Goal: Task Accomplishment & Management: Use online tool/utility

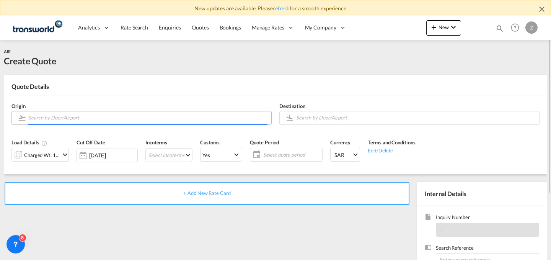
click at [131, 114] on input "Search by Door/Airport" at bounding box center [147, 117] width 239 height 13
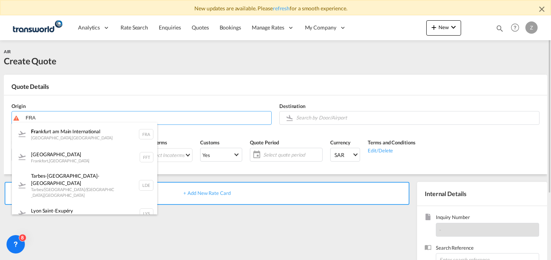
click at [105, 128] on div "Fra [GEOGRAPHIC_DATA] [GEOGRAPHIC_DATA] , [GEOGRAPHIC_DATA] FRA" at bounding box center [84, 134] width 145 height 23
type input "[GEOGRAPHIC_DATA], [GEOGRAPHIC_DATA], [GEOGRAPHIC_DATA]"
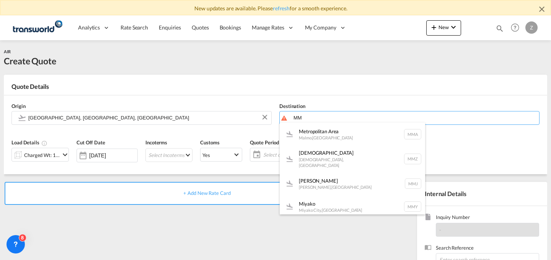
type input "M"
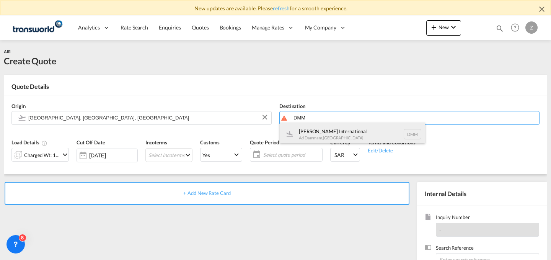
click at [351, 129] on div "[PERSON_NAME] International Ad Dammam , [GEOGRAPHIC_DATA] DMM" at bounding box center [352, 134] width 145 height 23
type input "[PERSON_NAME] International, Ad Dammam, DMM"
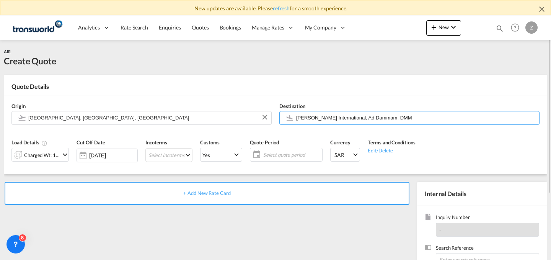
click at [61, 156] on md-icon "icon-chevron-down" at bounding box center [64, 154] width 9 height 9
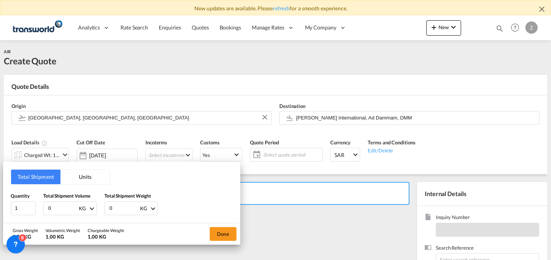
click at [118, 206] on input "0" at bounding box center [124, 208] width 31 height 13
type input "1350"
click at [69, 202] on input "0" at bounding box center [62, 208] width 31 height 13
type input "1350"
click at [233, 232] on button "Done" at bounding box center [223, 234] width 27 height 14
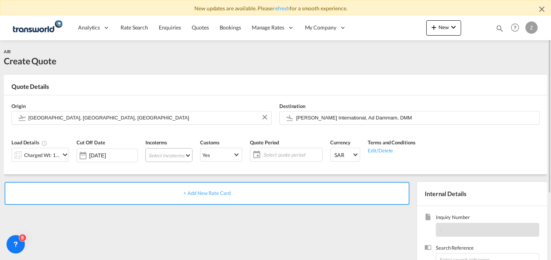
click at [171, 154] on md-select "Select Incoterms EXW - import Ex Works EXW - export Ex Works DPU - import Deliv…" at bounding box center [168, 155] width 47 height 14
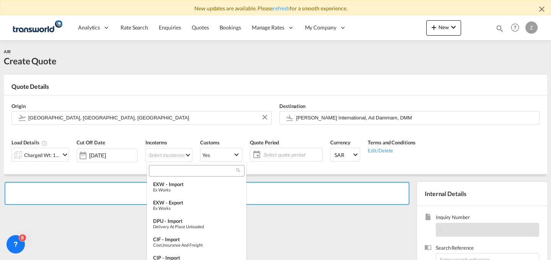
click at [170, 172] on input "search" at bounding box center [193, 170] width 85 height 7
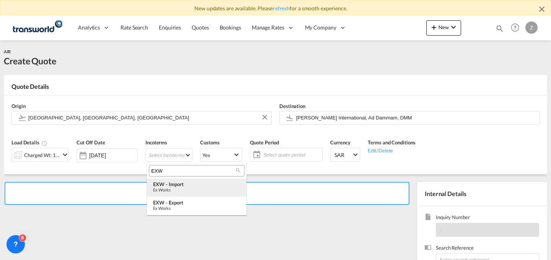
type input "EXW"
click at [176, 181] on div "EXW - import" at bounding box center [196, 184] width 87 height 6
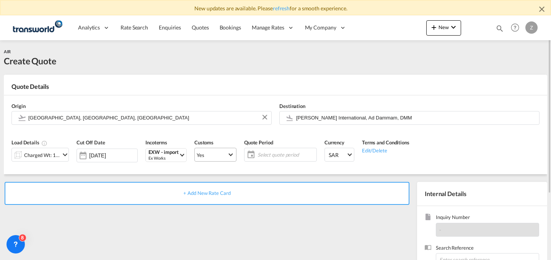
click at [224, 159] on md-select-value "Yes" at bounding box center [215, 154] width 41 height 11
click at [219, 166] on md-option "No" at bounding box center [217, 173] width 54 height 18
click at [227, 150] on md-select-value "Yes" at bounding box center [215, 154] width 41 height 11
click at [216, 175] on md-option "No" at bounding box center [217, 173] width 54 height 18
click at [268, 159] on span "Select quote period" at bounding box center [286, 154] width 61 height 11
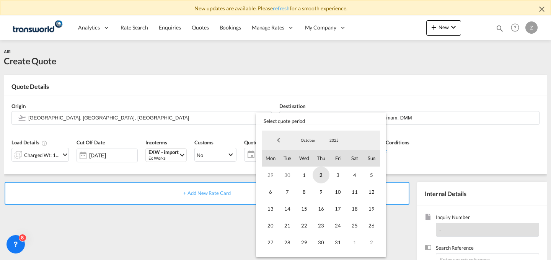
click at [314, 175] on span "2" at bounding box center [321, 175] width 17 height 17
click at [339, 242] on span "31" at bounding box center [338, 242] width 17 height 17
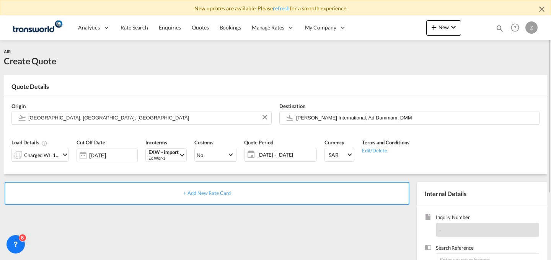
scroll to position [91, 0]
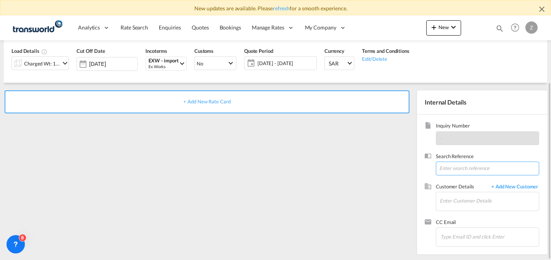
paste input "TW2609695"
click at [449, 170] on input "TW2609695" at bounding box center [487, 169] width 103 height 14
type input "TW2609695"
click at [448, 194] on input "Enter Customer Details" at bounding box center [489, 200] width 99 height 17
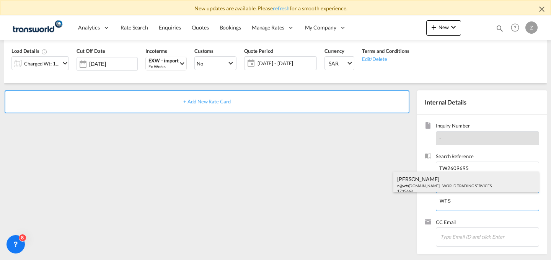
click at [452, 184] on div "[PERSON_NAME] n@ wts [DOMAIN_NAME] | WORLD TRADING SERVICES | 1735669" at bounding box center [466, 185] width 145 height 26
type input "WORLD TRADING SERVICES, [PERSON_NAME], n@[DOMAIN_NAME]"
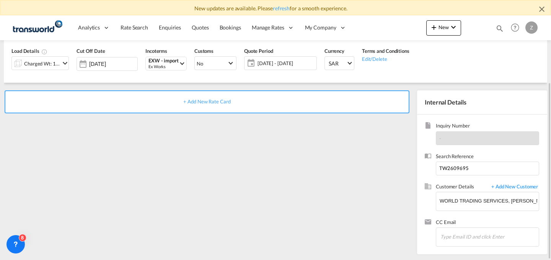
click at [332, 106] on div "+ Add New Rate Card" at bounding box center [207, 101] width 405 height 23
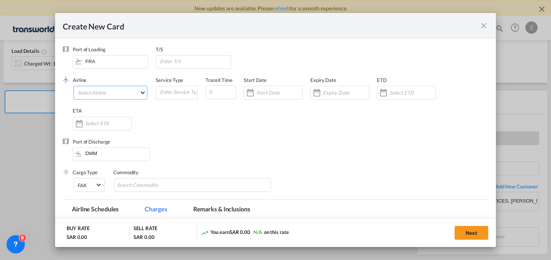
click at [123, 88] on md-select "Select Airline AIR EXPRESS S.A. (1166- / -) CMA CGM Air Cargo (1140-2C / -) DDW…" at bounding box center [111, 93] width 74 height 14
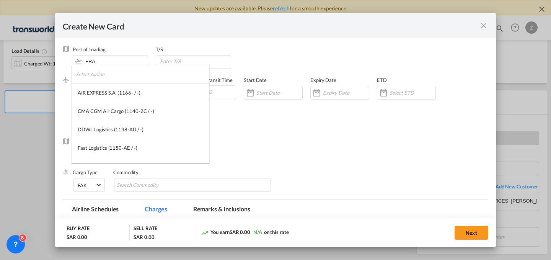
click at [130, 75] on input "search" at bounding box center [143, 74] width 134 height 18
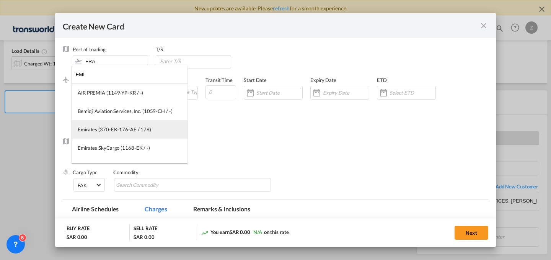
type input "EMI"
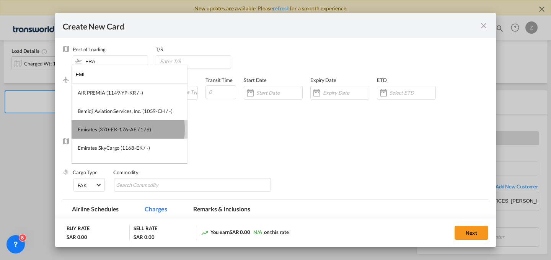
click at [121, 129] on div "Emirates (370-EK-176-AE / 176)" at bounding box center [115, 129] width 74 height 7
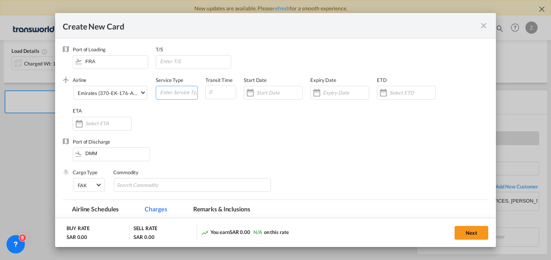
click at [174, 92] on input "Create New Card ..." at bounding box center [178, 91] width 38 height 11
type input "AIR"
type input "5"
click at [270, 92] on input "Create New Card ..." at bounding box center [280, 93] width 46 height 6
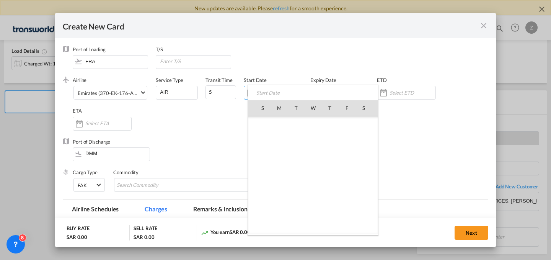
scroll to position [177439, 0]
click at [332, 124] on span "2" at bounding box center [330, 124] width 16 height 16
type input "[DATE]"
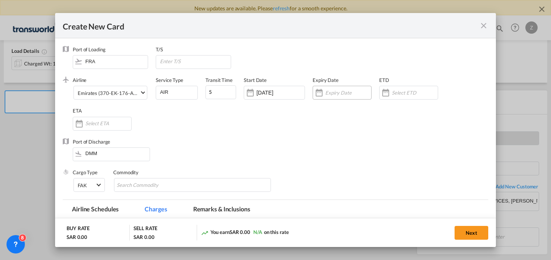
click at [336, 91] on input "Create New Card ..." at bounding box center [348, 93] width 46 height 6
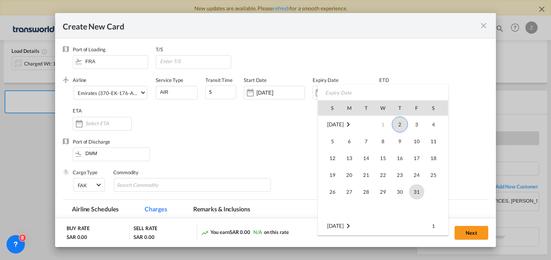
click at [412, 191] on span "31" at bounding box center [416, 191] width 15 height 15
type input "[DATE]"
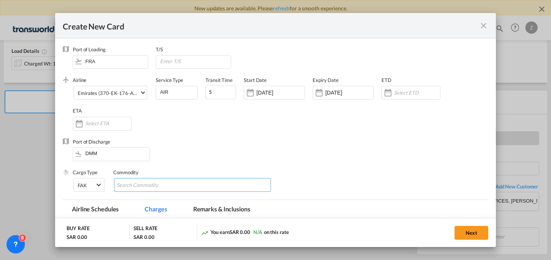
click at [209, 185] on md-chips-wrap "Chips container with autocompletion. Enter the text area, type text to search, …" at bounding box center [192, 185] width 157 height 14
type input "GC"
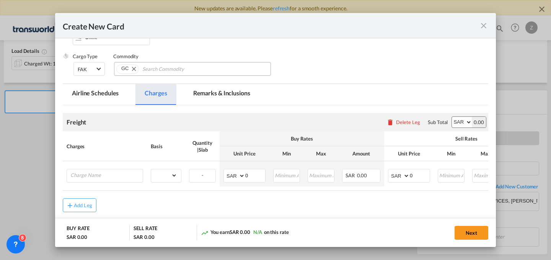
scroll to position [117, 0]
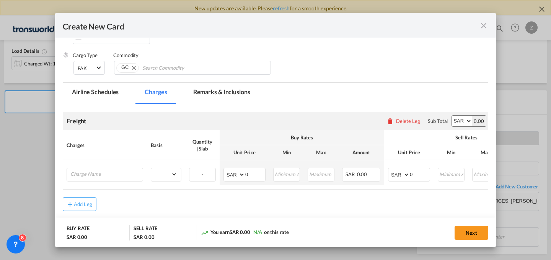
click at [459, 118] on select "AED AFN ALL AMD ANG AOA ARS AUD AWG AZN BAM BBD BDT BGN BHD BIF BMD BND [PERSON…" at bounding box center [462, 121] width 20 height 11
select select "string:USD"
click at [452, 116] on select "AED AFN ALL AMD ANG AOA ARS AUD AWG AZN BAM BBD BDT BGN BHD BIF BMD BND [PERSON…" at bounding box center [462, 121] width 20 height 11
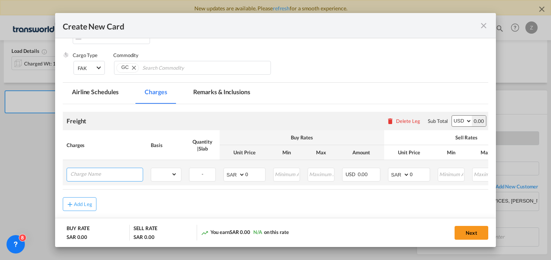
click at [119, 178] on input "Charge Name" at bounding box center [106, 173] width 72 height 11
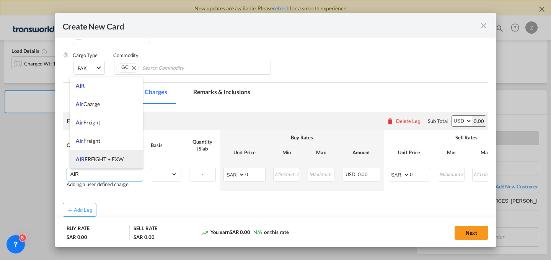
click at [118, 153] on li "AIR FREIGHT + EXW" at bounding box center [106, 159] width 73 height 18
type input "AIR FREIGHT + EXW"
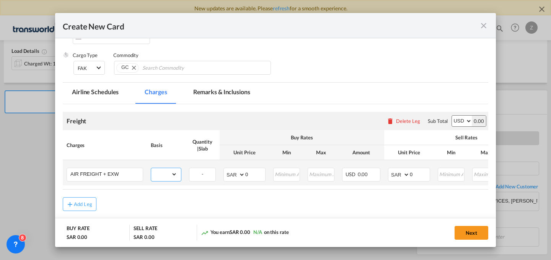
click at [170, 178] on select "gross_weight volumetric_weight per_shipment per_bl per_km % on air freight per_…" at bounding box center [164, 174] width 26 height 12
select select "per_shipment"
click at [151, 168] on select "gross_weight volumetric_weight per_shipment per_bl per_km % on air freight per_…" at bounding box center [164, 174] width 26 height 12
click at [234, 174] on select "AED AFN ALL AMD ANG AOA ARS AUD AWG AZN BAM BBD BDT BGN BHD BIF BMD BND [PERSON…" at bounding box center [235, 174] width 20 height 11
click at [225, 169] on select "AED AFN ALL AMD ANG AOA ARS AUD AWG AZN BAM BBD BDT BGN BHD BIF BMD BND [PERSON…" at bounding box center [235, 174] width 20 height 11
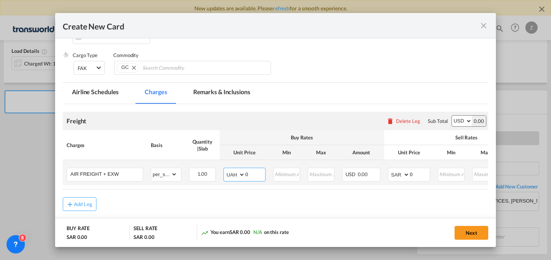
click at [234, 174] on select "AED AFN ALL AMD ANG AOA ARS AUD AWG AZN BAM BBD BDT BGN BHD BIF BMD BND [PERSON…" at bounding box center [235, 174] width 20 height 11
select select "string:USD"
click at [225, 169] on select "AED AFN ALL AMD ANG AOA ARS AUD AWG AZN BAM BBD BDT BGN BHD BIF BMD BND [PERSON…" at bounding box center [235, 174] width 20 height 11
click at [400, 175] on select "AED AFN ALL AMD ANG AOA ARS AUD AWG AZN BAM BBD BDT BGN BHD BIF BMD BND [PERSON…" at bounding box center [400, 174] width 20 height 11
select select "string:USD"
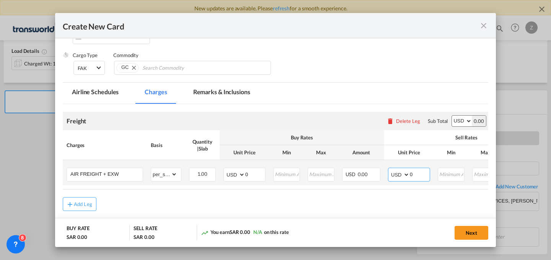
click at [390, 169] on select "AED AFN ALL AMD ANG AOA ARS AUD AWG AZN BAM BBD BDT BGN BHD BIF BMD BND [PERSON…" at bounding box center [400, 174] width 20 height 11
click at [419, 176] on input "0" at bounding box center [420, 173] width 20 height 11
type input "1903.5"
click at [247, 172] on input "0" at bounding box center [255, 173] width 20 height 11
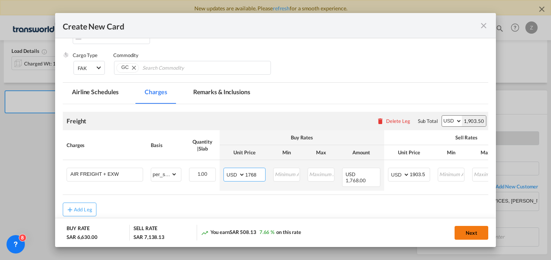
type input "1768"
click at [469, 230] on button "Next" at bounding box center [472, 233] width 34 height 14
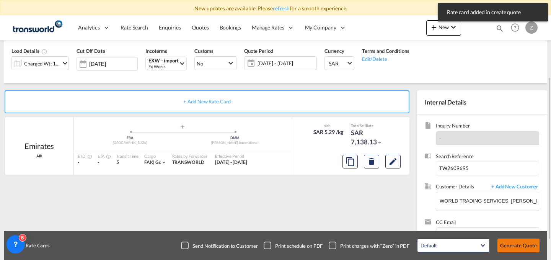
click at [510, 241] on button "Generate Quote" at bounding box center [519, 246] width 42 height 14
